Goal: Task Accomplishment & Management: Use online tool/utility

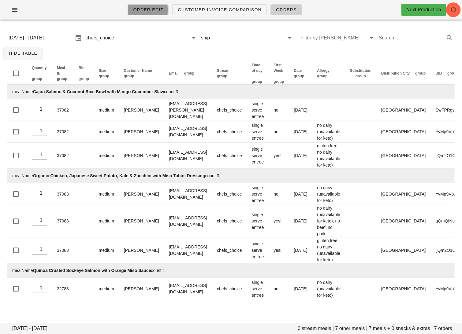
click at [158, 8] on span "Order Edit" at bounding box center [148, 9] width 31 height 5
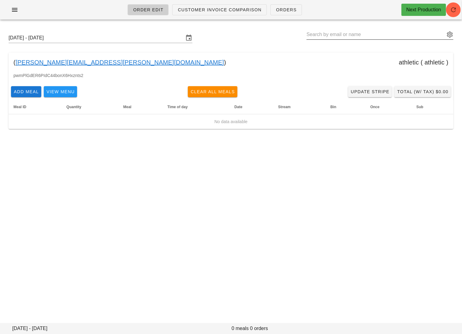
click at [333, 31] on input "text" at bounding box center [375, 35] width 138 height 10
paste input "annie2008@gmail.com"
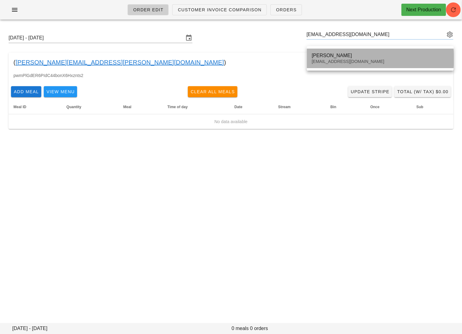
click at [335, 64] on div "Annie Xie annie2008@gmail.com" at bounding box center [380, 58] width 137 height 19
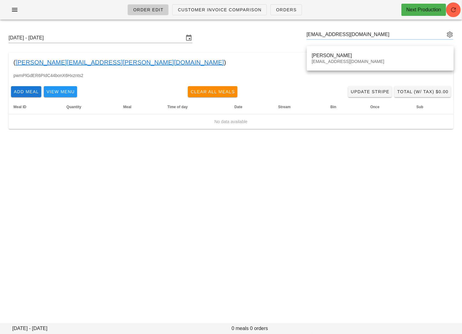
type input "Annie Xie (annie2008@gmail.com)"
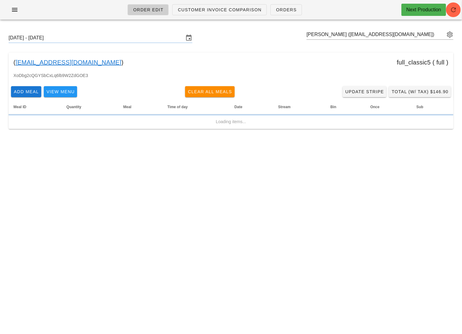
click at [70, 61] on link "annie2008@gmail.com" at bounding box center [69, 62] width 106 height 10
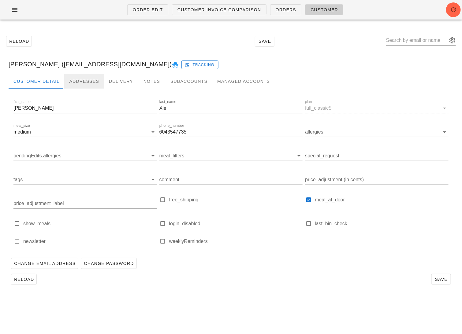
click at [80, 85] on div "Addresses" at bounding box center [84, 81] width 40 height 15
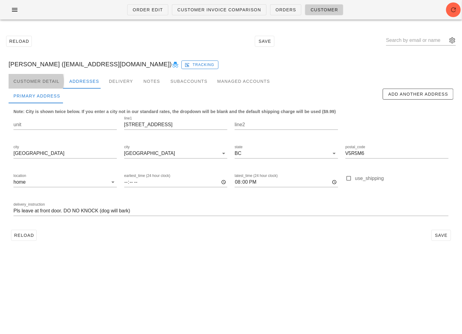
click at [53, 82] on div "Customer Detail" at bounding box center [37, 81] width 56 height 15
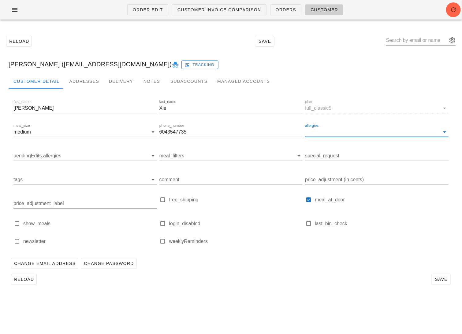
click at [339, 132] on input "allergies" at bounding box center [372, 132] width 134 height 10
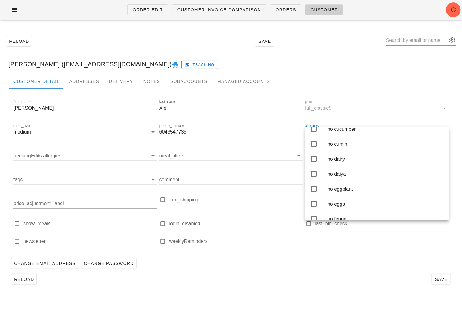
scroll to position [551, 0]
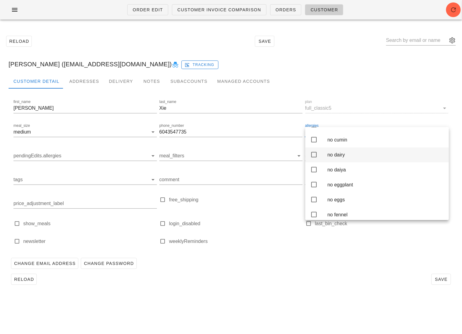
click at [341, 158] on div "no dairy" at bounding box center [385, 155] width 117 height 6
type input "Annie Xie (annie2008@gmail.com)"
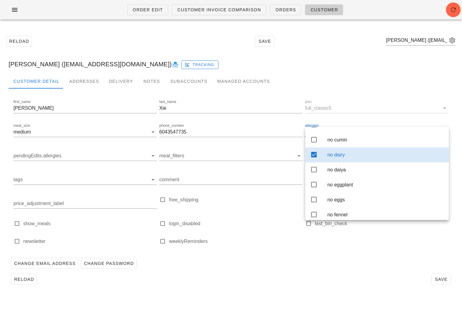
click at [353, 273] on div "Reload Save" at bounding box center [231, 280] width 445 height 16
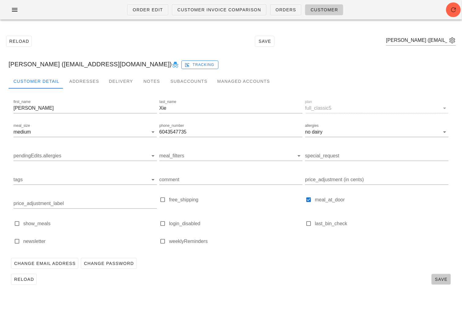
click at [441, 277] on span "Save" at bounding box center [441, 279] width 14 height 5
type input "Annie Xie (annie2008@gmail.com)"
click at [158, 9] on span "Order Edit" at bounding box center [147, 9] width 31 height 5
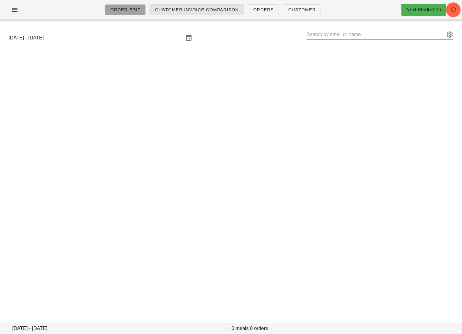
type input "Annie Xie (annie2008@gmail.com)"
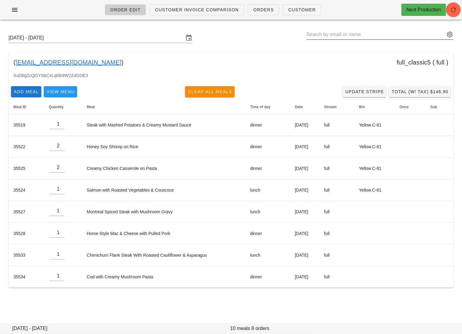
click at [388, 37] on input "text" at bounding box center [375, 35] width 138 height 10
paste input "jaipaul.dhaliwal@gmail.com"
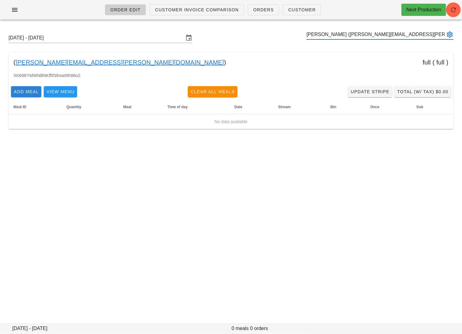
type input "Jaipaul Dhaliwal (jaipaul.dhaliwal@gmail.com)"
click at [25, 93] on span "Add Meal" at bounding box center [25, 91] width 25 height 5
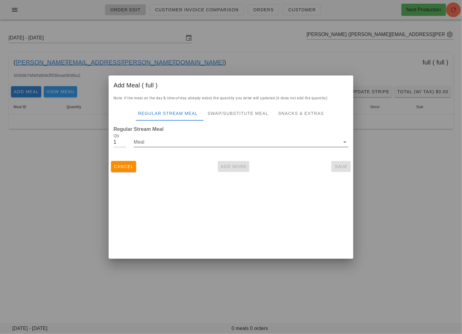
click at [161, 144] on input "Meal" at bounding box center [237, 142] width 206 height 10
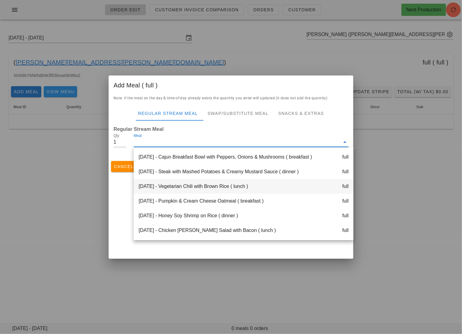
click at [181, 187] on div "Monday Sep 15 - Vegetarian Chili with Brown Rice ( lunch ) full" at bounding box center [244, 186] width 220 height 15
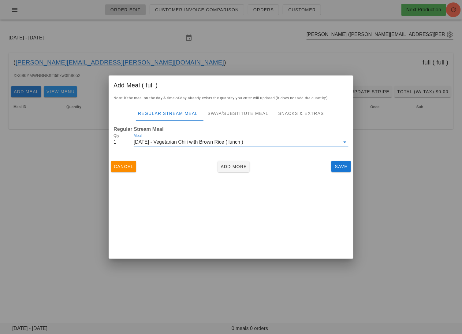
click at [119, 145] on input "1" at bounding box center [119, 142] width 13 height 10
type input "3"
click at [237, 166] on span "Add More" at bounding box center [233, 166] width 27 height 5
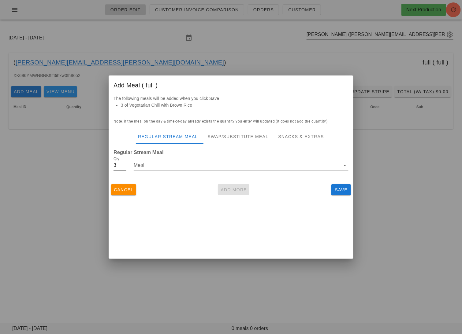
click at [121, 165] on input "3" at bounding box center [119, 166] width 13 height 10
type input "2"
click at [158, 158] on div "Meal" at bounding box center [241, 167] width 215 height 20
click at [161, 166] on input "Meal" at bounding box center [237, 166] width 206 height 10
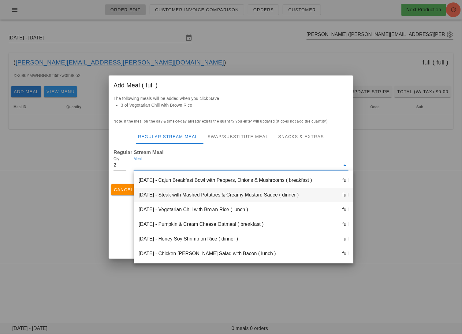
click at [177, 196] on div "Monday Sep 15 - Steak with Mashed Potatoes & Creamy Mustard Sauce ( dinner ) fu…" at bounding box center [244, 195] width 220 height 15
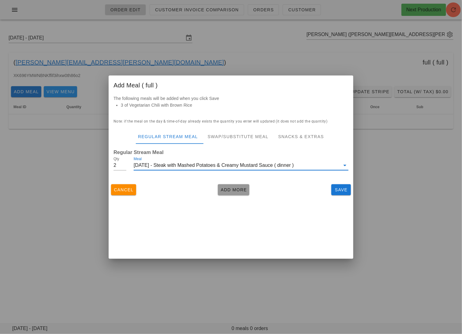
click at [231, 191] on span "Add More" at bounding box center [233, 189] width 27 height 5
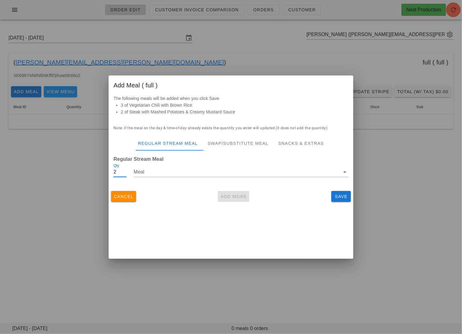
click at [116, 173] on input "2" at bounding box center [119, 172] width 13 height 10
type input "1"
click at [147, 173] on input "Meal" at bounding box center [237, 172] width 206 height 10
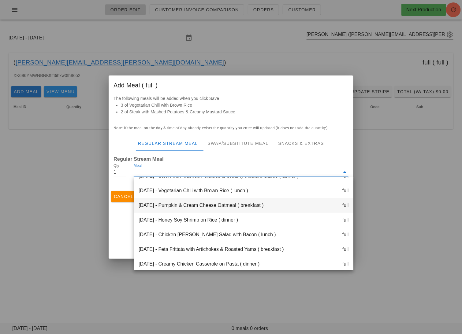
scroll to position [30, 0]
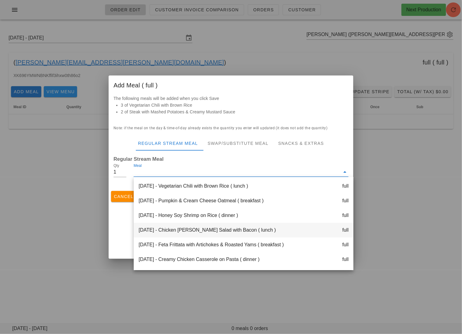
click at [197, 224] on div "Tuesday Sep 16 - Chicken Cobb Salad with Bacon ( lunch ) full" at bounding box center [244, 230] width 220 height 15
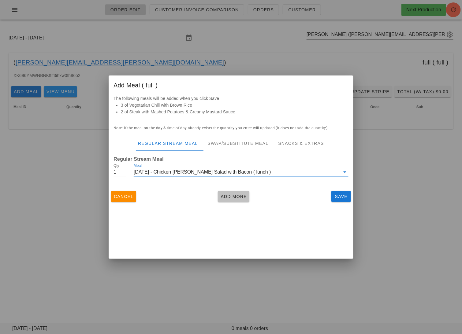
click at [240, 194] on span "Add More" at bounding box center [233, 196] width 27 height 5
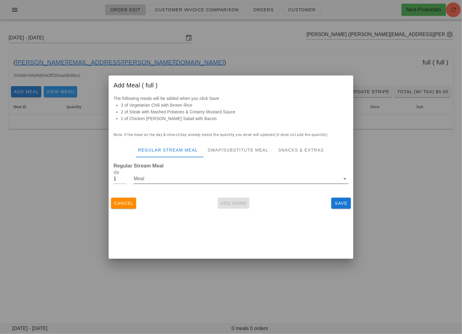
click at [177, 178] on input "Meal" at bounding box center [237, 179] width 206 height 10
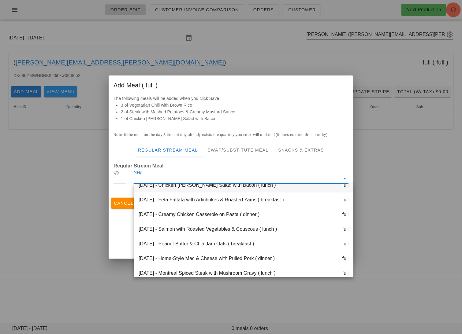
scroll to position [82, 0]
click at [207, 232] on div "Wednesday Sep 17 - Salmon with Roasted Vegetables & Couscous ( lunch ) full" at bounding box center [244, 229] width 220 height 15
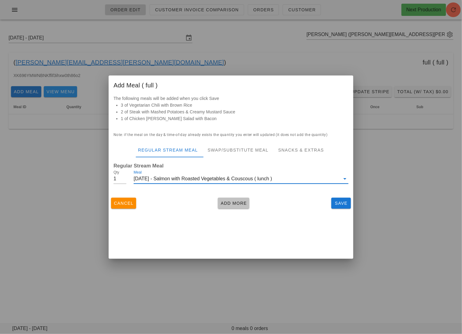
click at [228, 202] on span "Add More" at bounding box center [233, 203] width 27 height 5
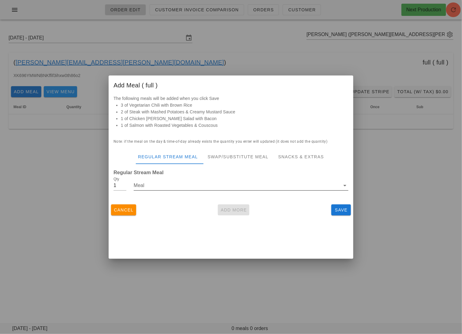
click at [184, 189] on input "Meal" at bounding box center [237, 186] width 206 height 10
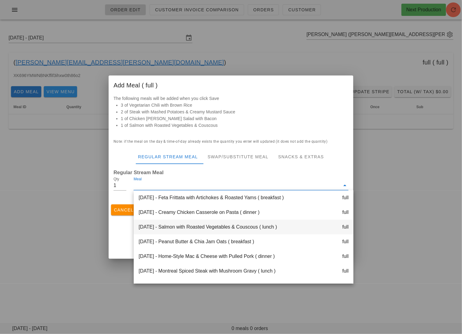
scroll to position [94, 0]
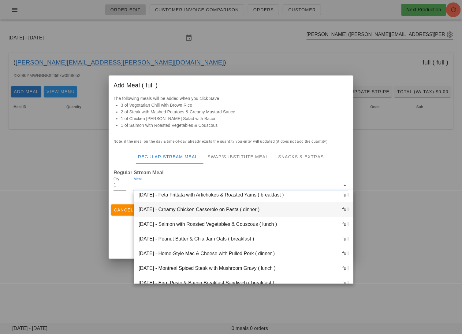
click at [193, 211] on div "Wednesday Sep 17 - Creamy Chicken Casserole on Pasta ( dinner ) full" at bounding box center [244, 209] width 220 height 15
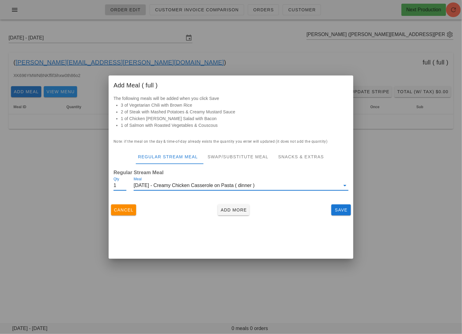
click at [119, 187] on input "1" at bounding box center [119, 186] width 13 height 10
type input "2"
click at [225, 209] on span "Add More" at bounding box center [233, 210] width 27 height 5
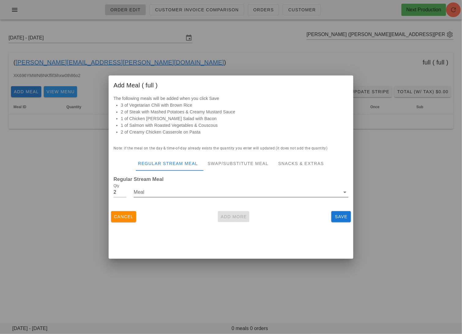
click at [181, 190] on input "Meal" at bounding box center [237, 192] width 206 height 10
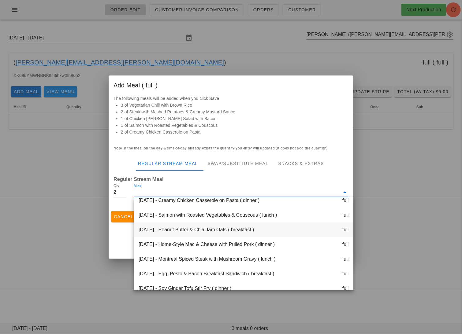
scroll to position [110, 0]
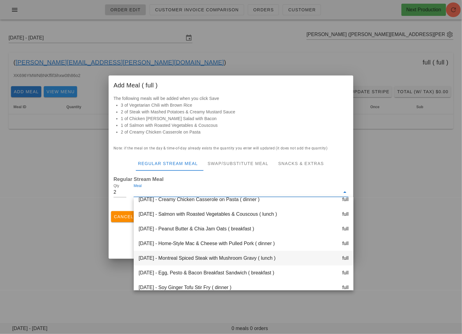
click at [205, 255] on div "Thursday Sep 18 - Montreal Spiced Steak with Mushroom Gravy ( lunch ) full" at bounding box center [244, 258] width 220 height 15
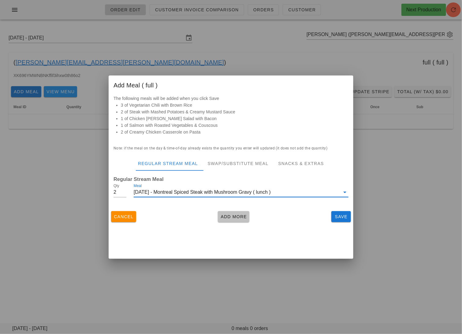
click at [234, 219] on span "Add More" at bounding box center [233, 216] width 27 height 5
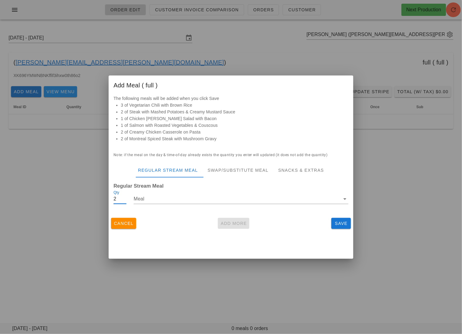
click at [119, 201] on input "2" at bounding box center [119, 199] width 13 height 10
click at [156, 201] on input "Meal" at bounding box center [237, 199] width 206 height 10
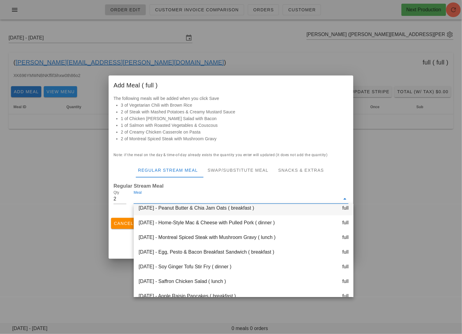
scroll to position [140, 0]
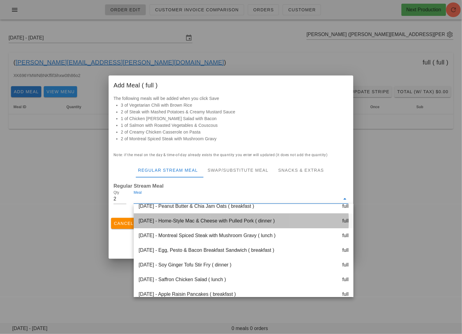
click at [200, 225] on div "Thursday Sep 18 - Home-Style Mac & Cheese with Pulled Pork ( dinner ) full" at bounding box center [244, 221] width 220 height 15
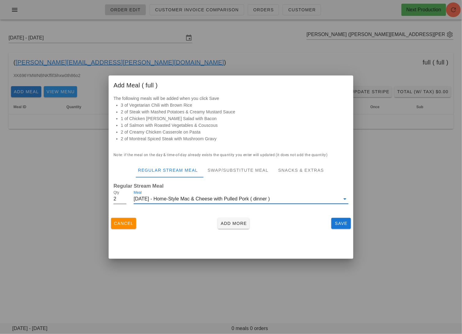
click at [119, 199] on input "2" at bounding box center [119, 199] width 13 height 10
type input "3"
click at [231, 221] on span "Add More" at bounding box center [233, 223] width 27 height 5
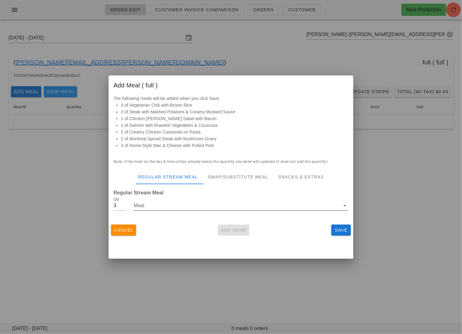
click at [183, 204] on input "Meal" at bounding box center [237, 206] width 206 height 10
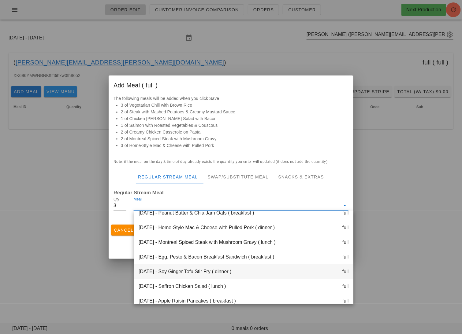
click at [199, 266] on div "Friday Sep 19 - Soy Ginger Tofu Stir Fry ( dinner ) full" at bounding box center [244, 272] width 220 height 15
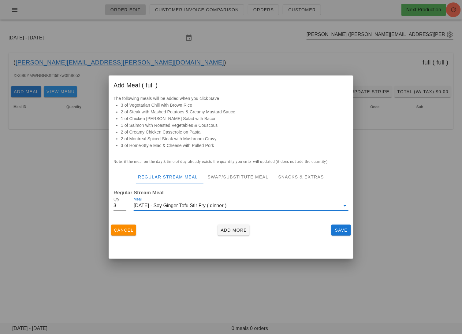
click at [121, 206] on input "3" at bounding box center [119, 206] width 13 height 10
type input "1"
click at [224, 223] on div "Cancel Add More Save" at bounding box center [231, 230] width 245 height 16
click at [175, 205] on div "Friday Sep 19 - Soy Ginger Tofu Stir Fry ( dinner )" at bounding box center [237, 206] width 206 height 10
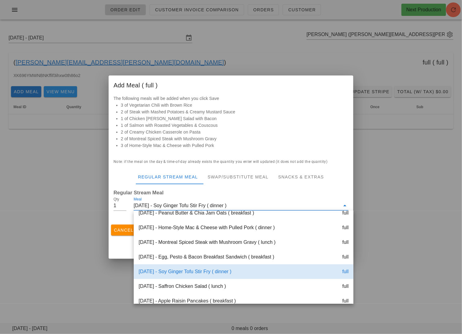
click at [198, 271] on div "Friday Sep 19 - Soy Ginger Tofu Stir Fry ( dinner ) full" at bounding box center [244, 272] width 220 height 15
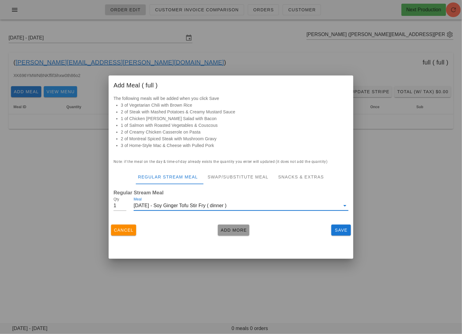
click at [230, 228] on span "Add More" at bounding box center [233, 230] width 27 height 5
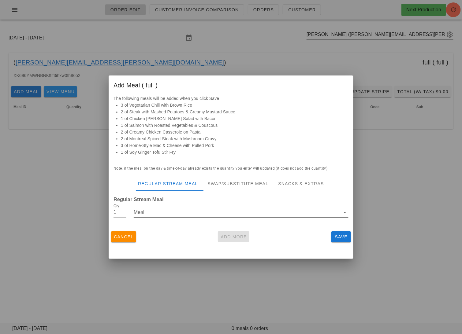
click at [209, 217] on div "Meal" at bounding box center [241, 216] width 215 height 17
click at [208, 217] on input "Meal" at bounding box center [237, 213] width 206 height 10
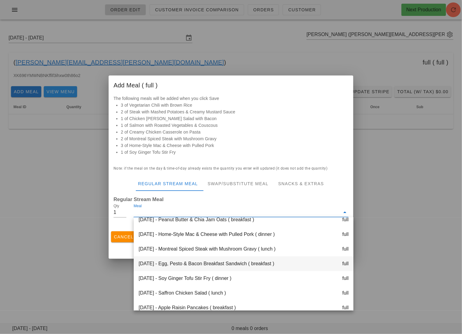
scroll to position [176, 0]
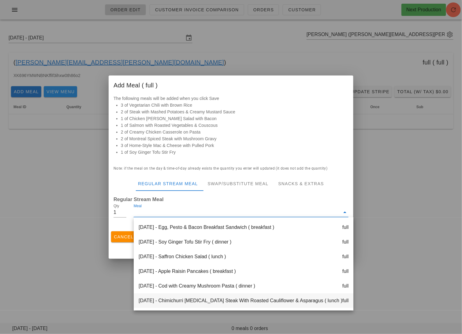
click at [228, 300] on div "Saturday Sep 20 - Chimichurri Flank Steak With Roasted Cauliflower & Asparagus …" at bounding box center [244, 301] width 220 height 15
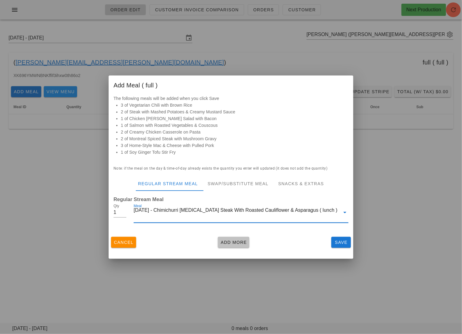
click at [235, 243] on span "Add More" at bounding box center [233, 242] width 27 height 5
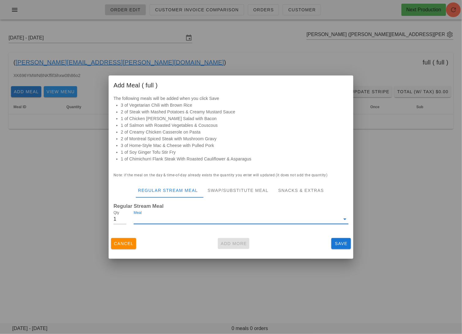
click at [193, 218] on input "Meal" at bounding box center [237, 219] width 206 height 10
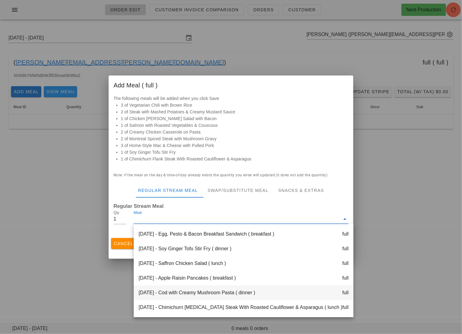
click at [213, 295] on div "Saturday Sep 20 - Cod with Creamy Mushroom Pasta ( dinner ) full" at bounding box center [244, 293] width 220 height 15
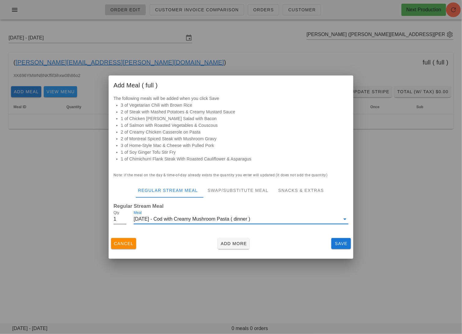
click at [120, 221] on input "1" at bounding box center [119, 219] width 13 height 10
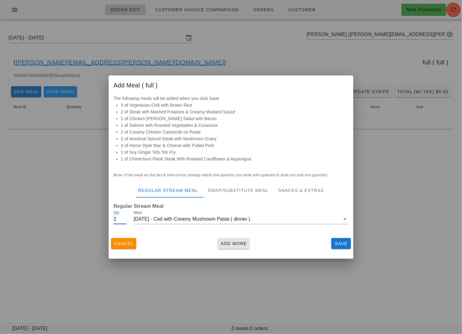
type input "2"
click at [231, 242] on span "Add More" at bounding box center [233, 243] width 27 height 5
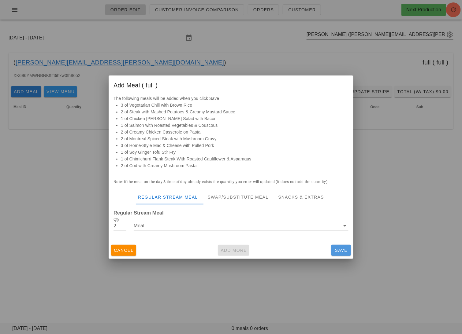
click at [339, 249] on span "Save" at bounding box center [341, 250] width 15 height 5
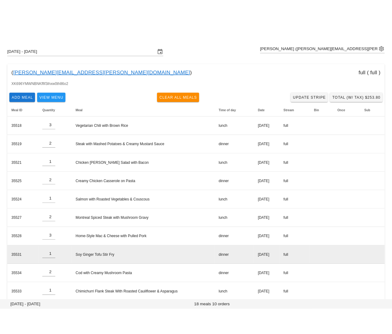
scroll to position [14, 0]
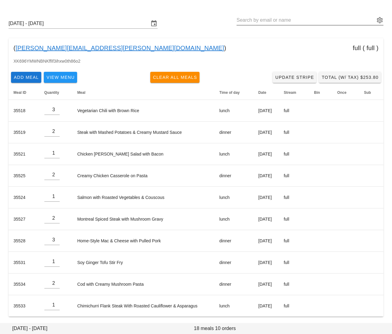
click at [344, 21] on input "text" at bounding box center [305, 20] width 138 height 10
paste input "ellamarwick@hotmail.co.nz"
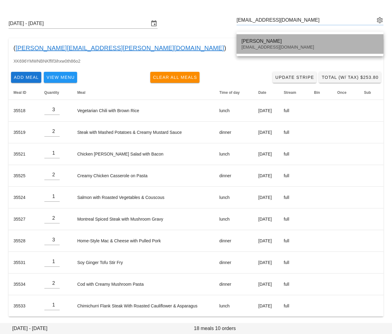
click at [260, 42] on div "Ella Marwick" at bounding box center [309, 41] width 137 height 6
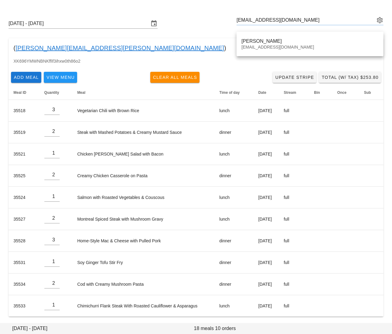
type input "Ella Marwick (Ellamarwick@hotmail.co.nz)"
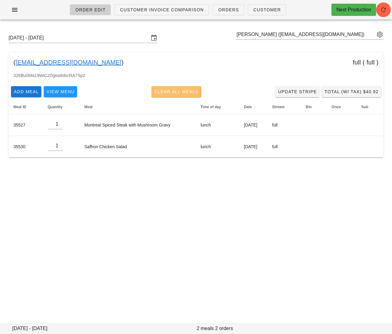
click at [174, 92] on span "Clear All Meals" at bounding box center [176, 91] width 45 height 5
type input "0"
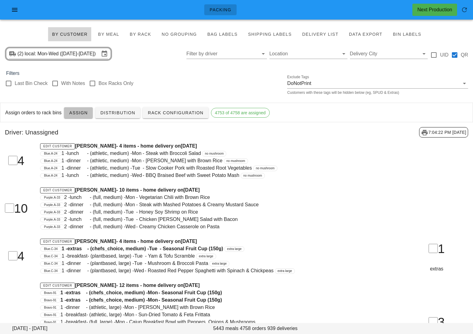
click at [72, 111] on span "Assign" at bounding box center [78, 112] width 19 height 5
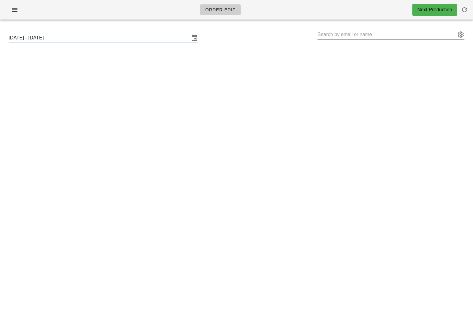
type input "[PERSON_NAME] ([EMAIL_ADDRESS][DOMAIN_NAME])"
